Goal: Task Accomplishment & Management: Manage account settings

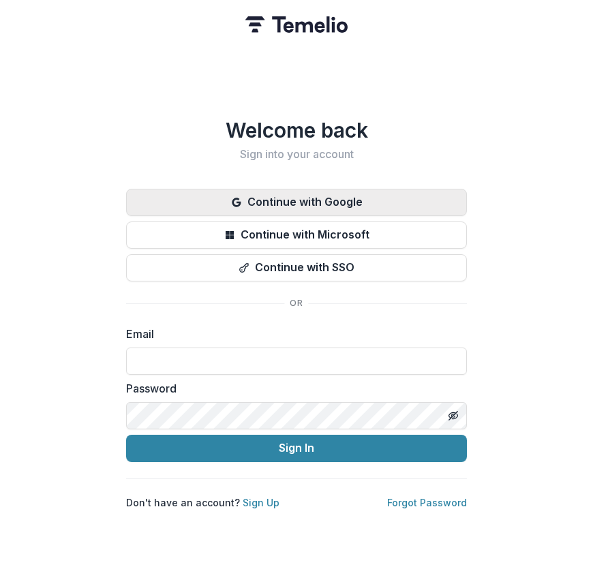
click at [343, 198] on button "Continue with Google" at bounding box center [296, 202] width 341 height 27
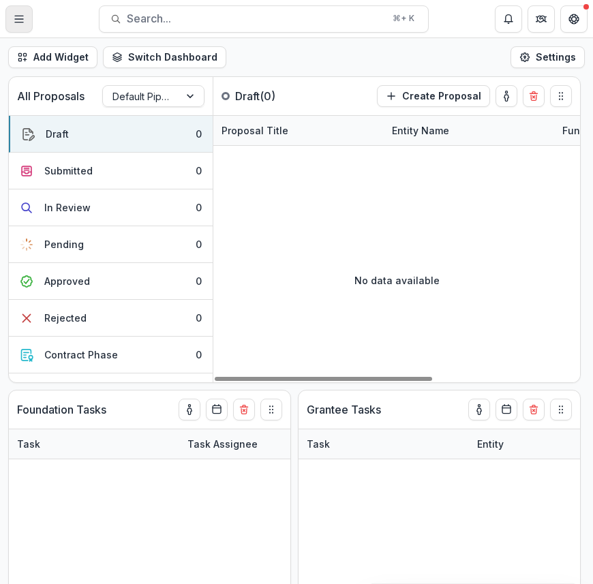
click at [12, 16] on button "Toggle Menu" at bounding box center [18, 18] width 27 height 27
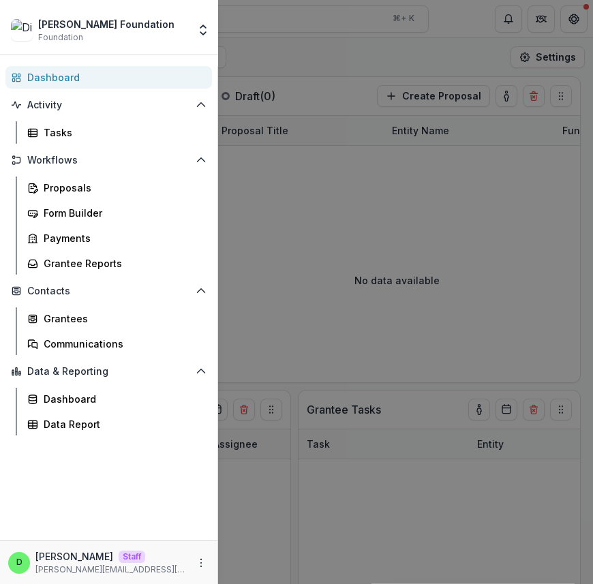
click at [334, 64] on div "[PERSON_NAME] Foundation Foundation Team Settings Admin Settings Dashboard Acti…" at bounding box center [296, 292] width 593 height 584
